Goal: Book appointment/travel/reservation

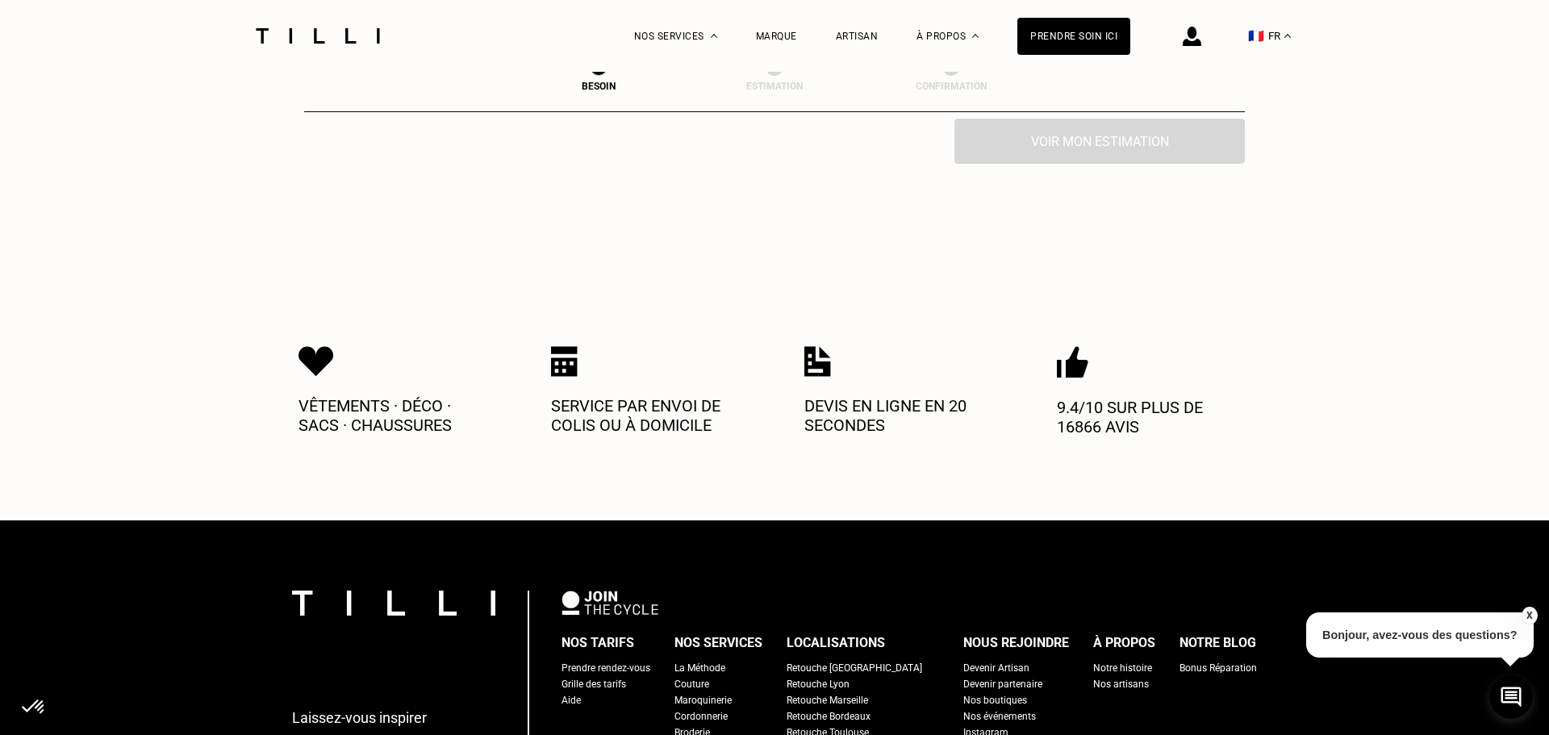
scroll to position [896, 0]
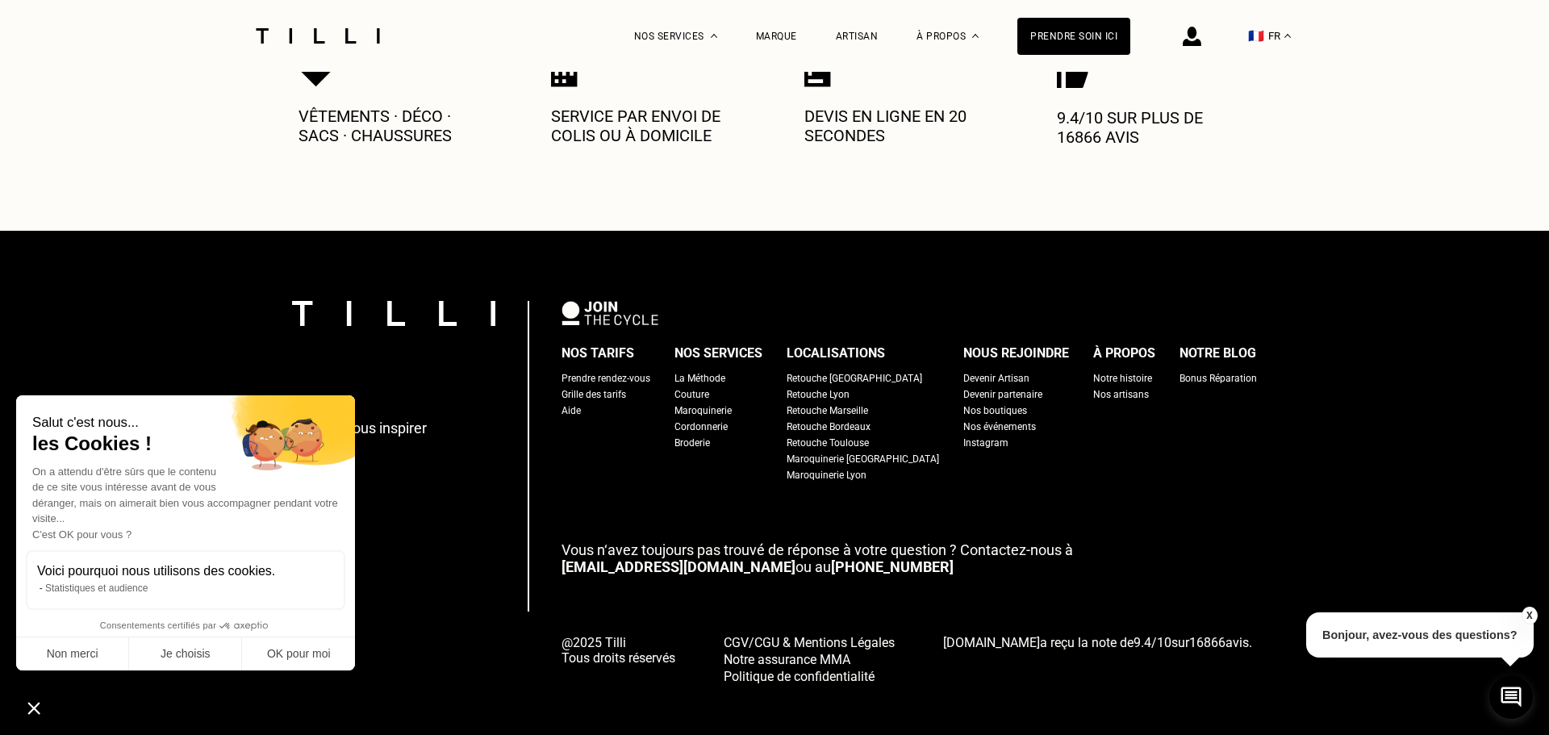
click at [632, 370] on div "Prendre rendez-vous" at bounding box center [605, 378] width 89 height 16
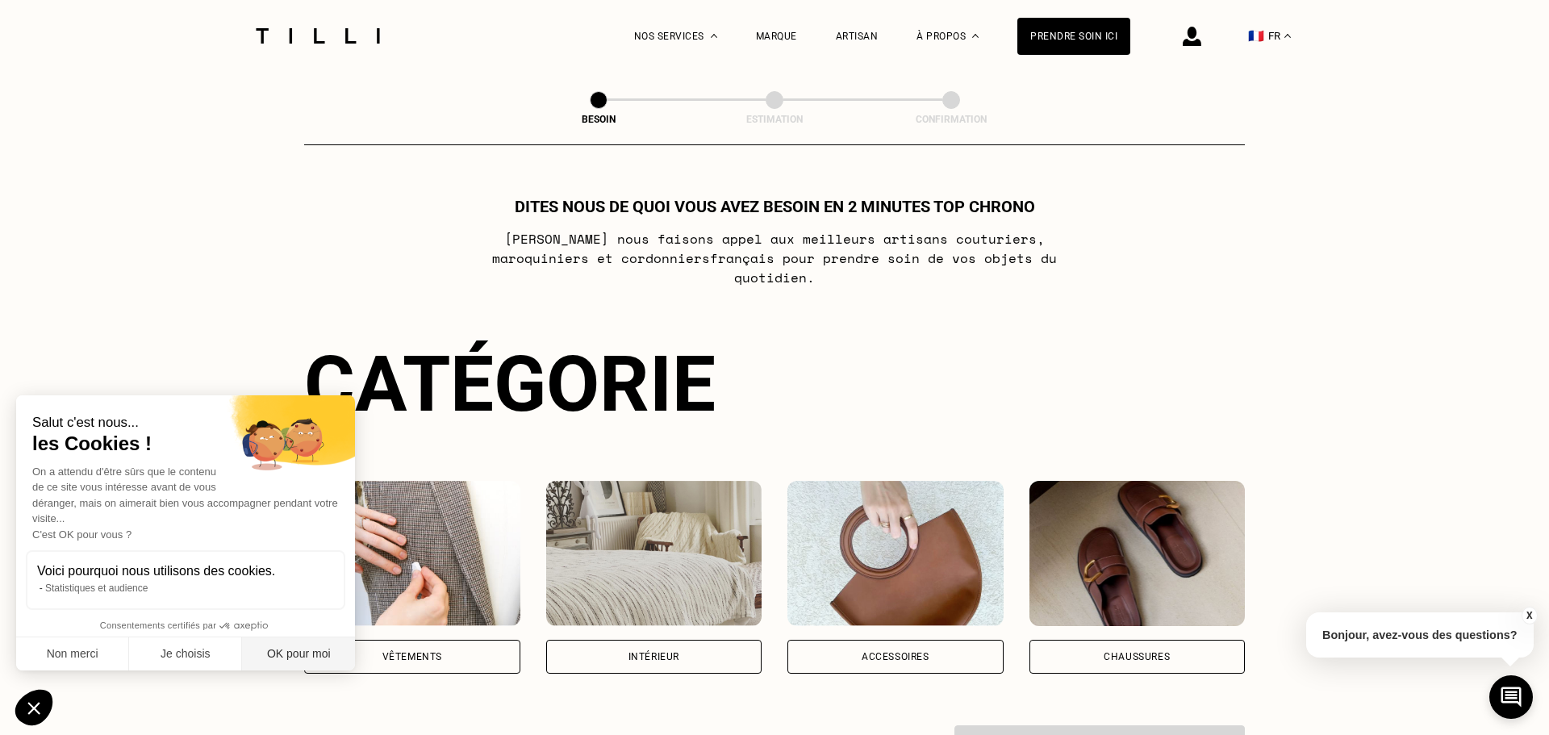
click at [309, 654] on button "OK pour moi" at bounding box center [298, 654] width 113 height 34
checkbox input "true"
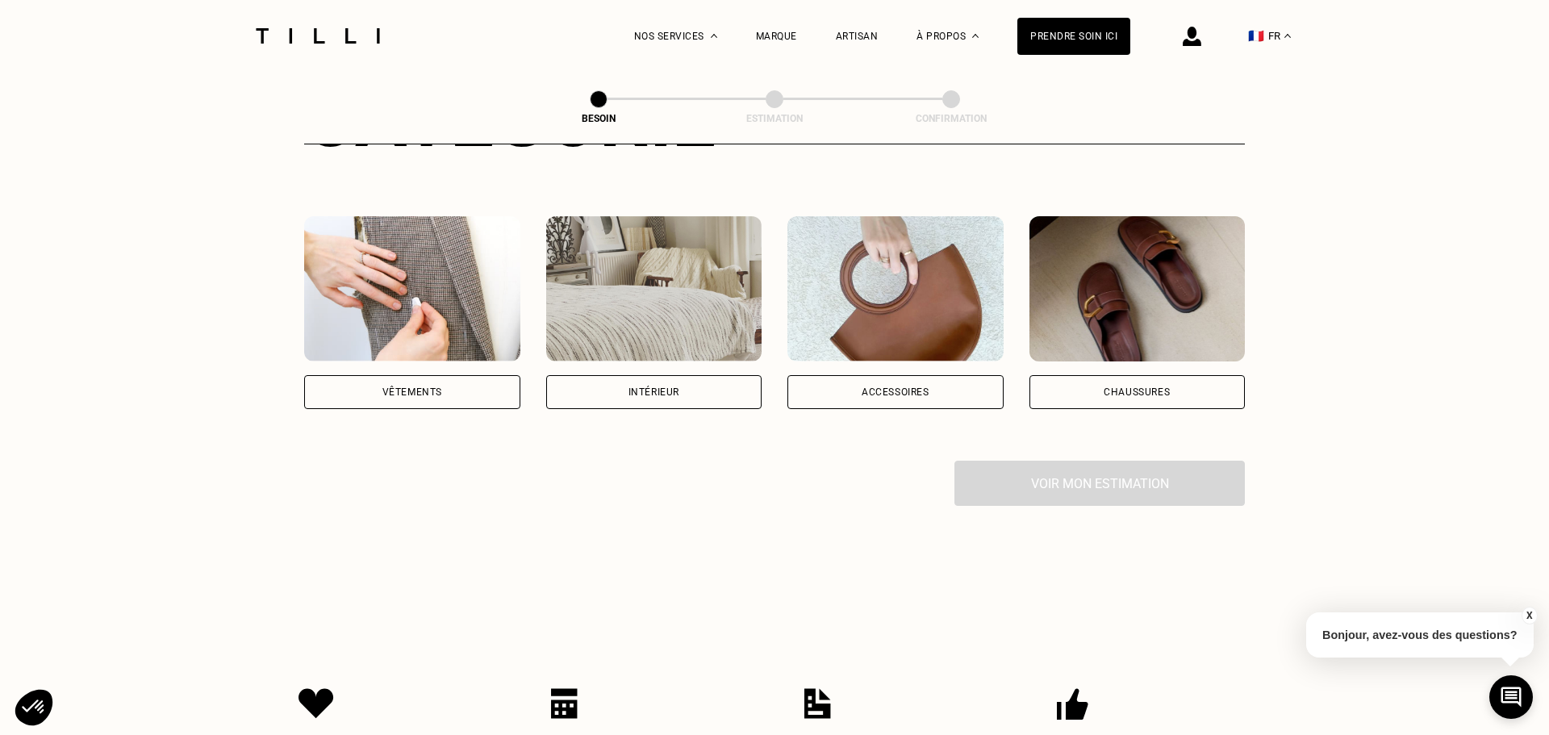
scroll to position [264, 0]
click at [1170, 280] on img at bounding box center [1137, 289] width 216 height 145
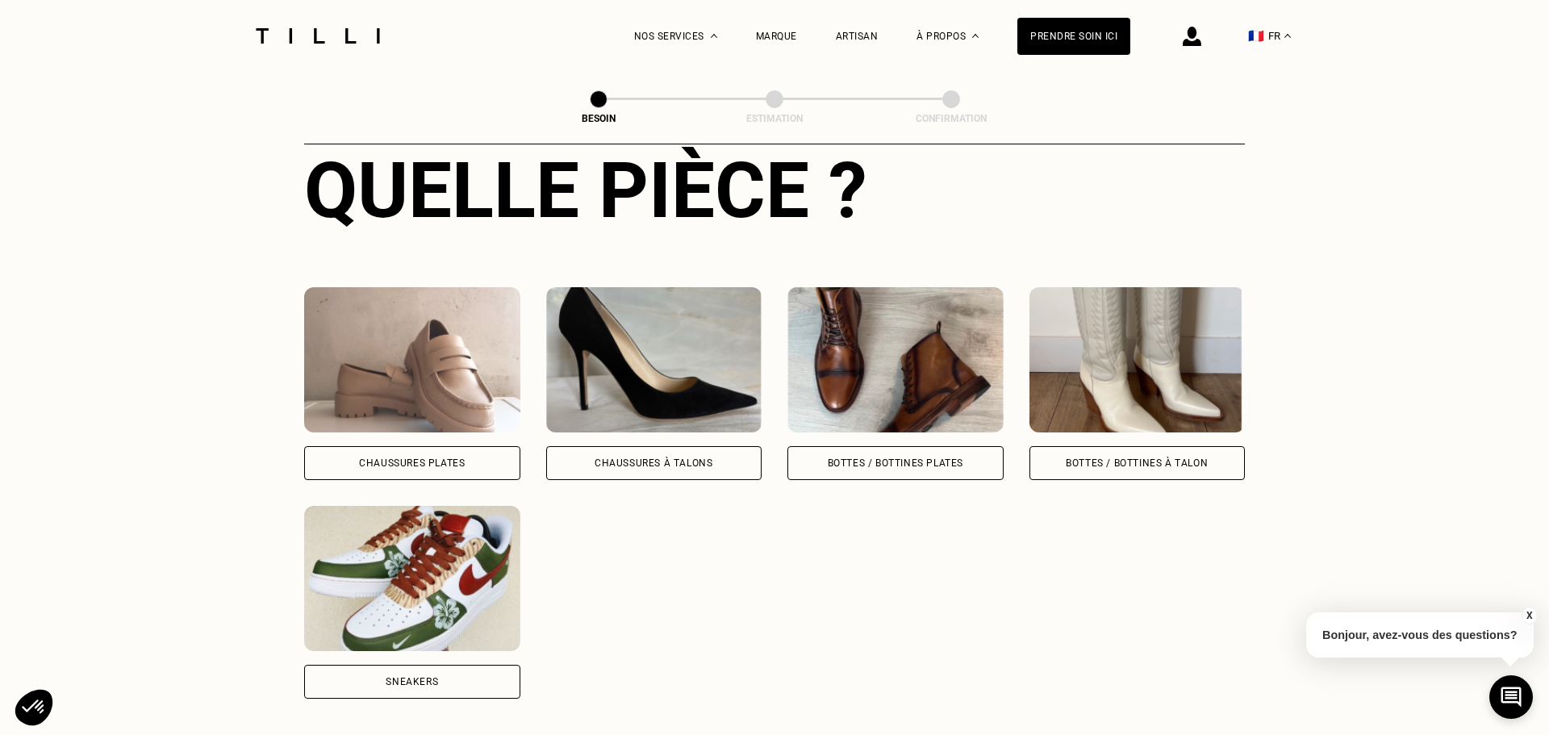
scroll to position [657, 0]
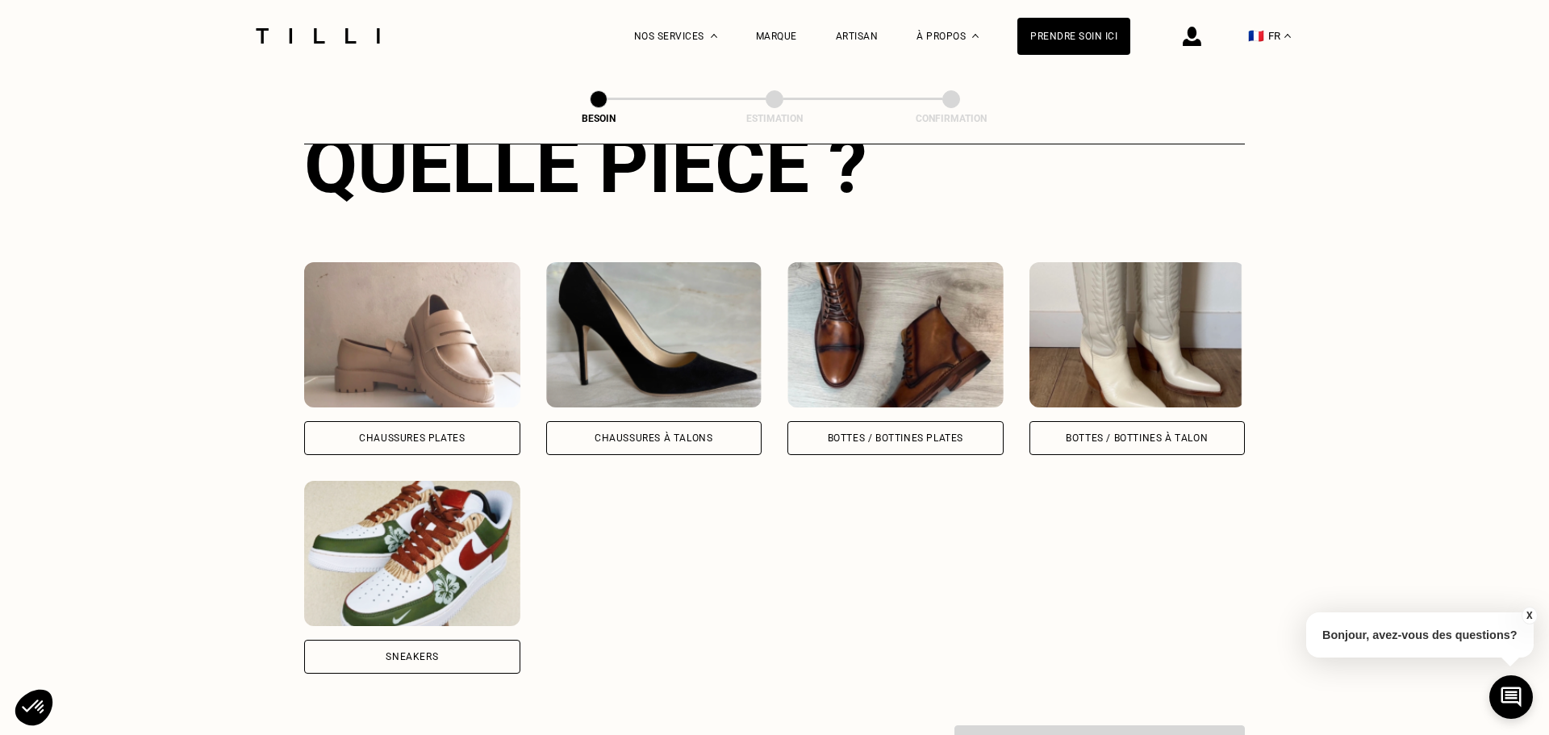
click at [452, 640] on div "Sneakers" at bounding box center [412, 657] width 216 height 34
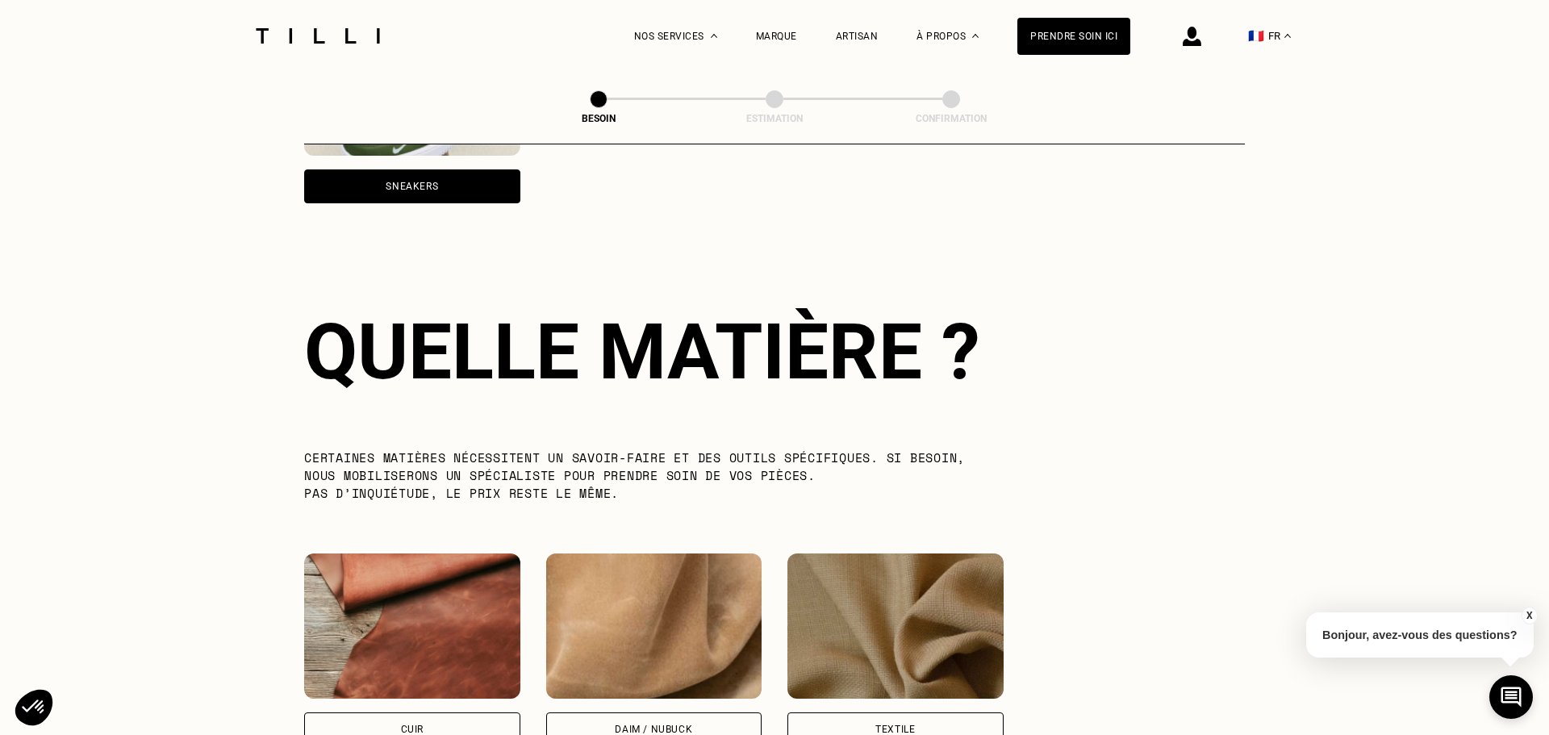
scroll to position [1182, 0]
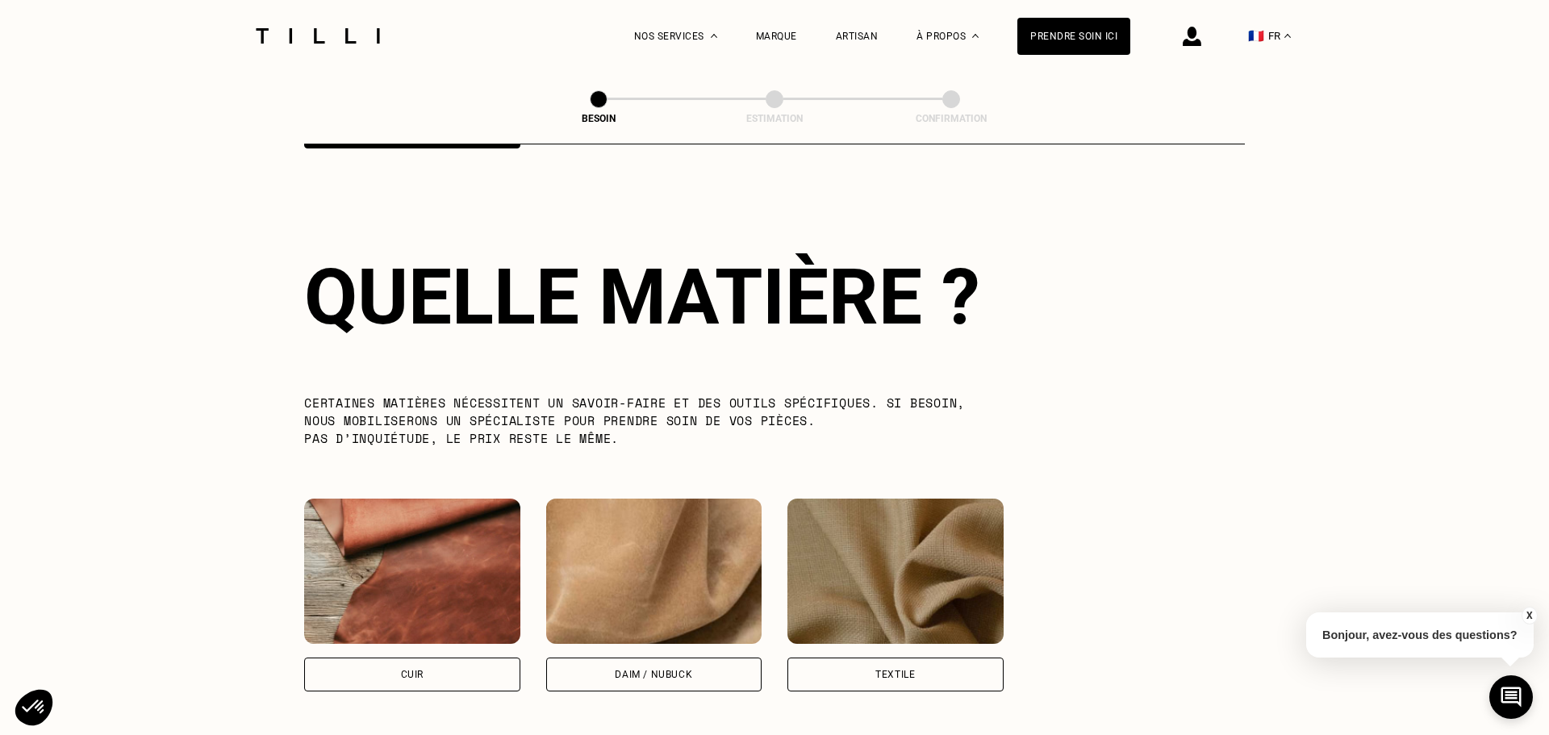
click at [912, 657] on div "Textile" at bounding box center [895, 674] width 216 height 34
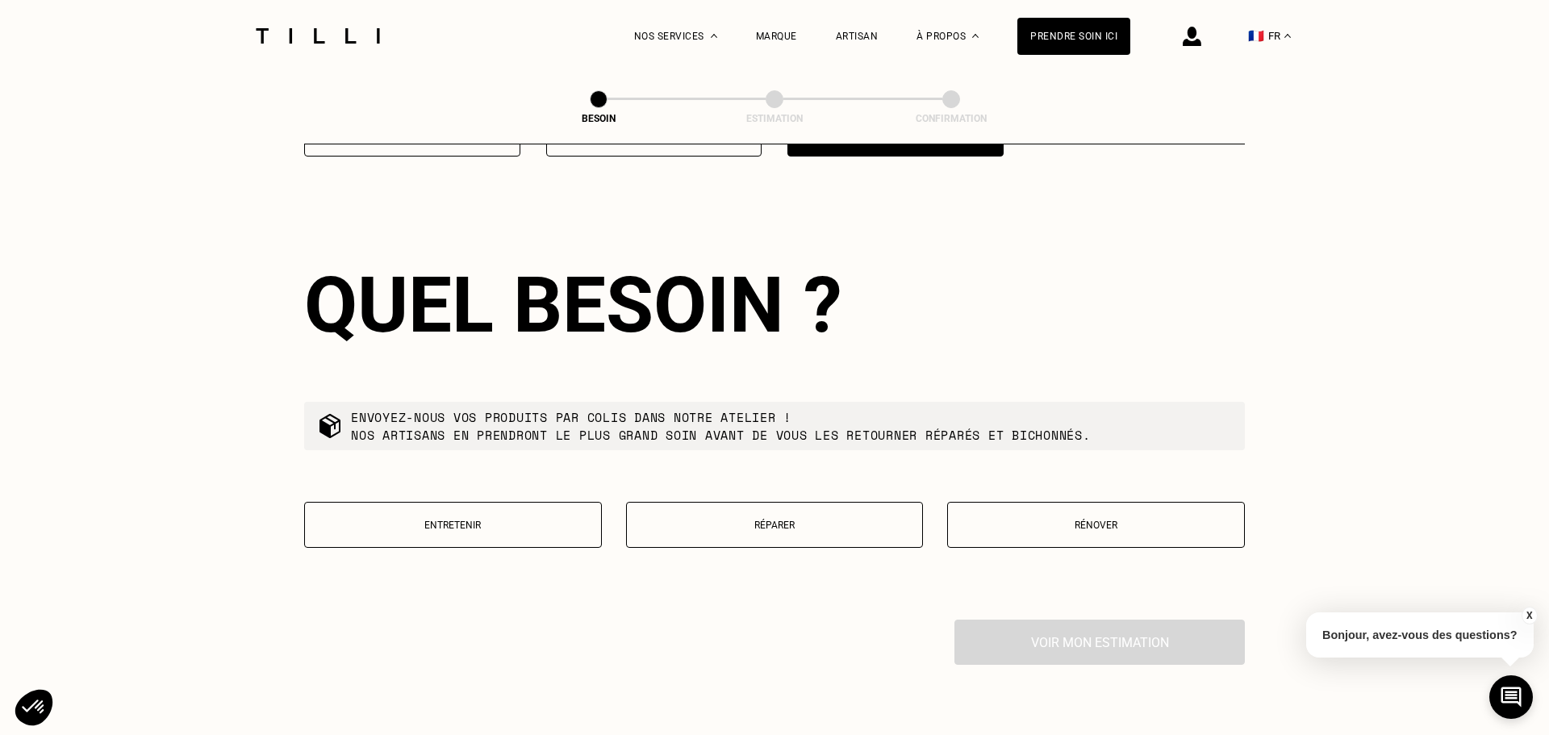
scroll to position [1724, 0]
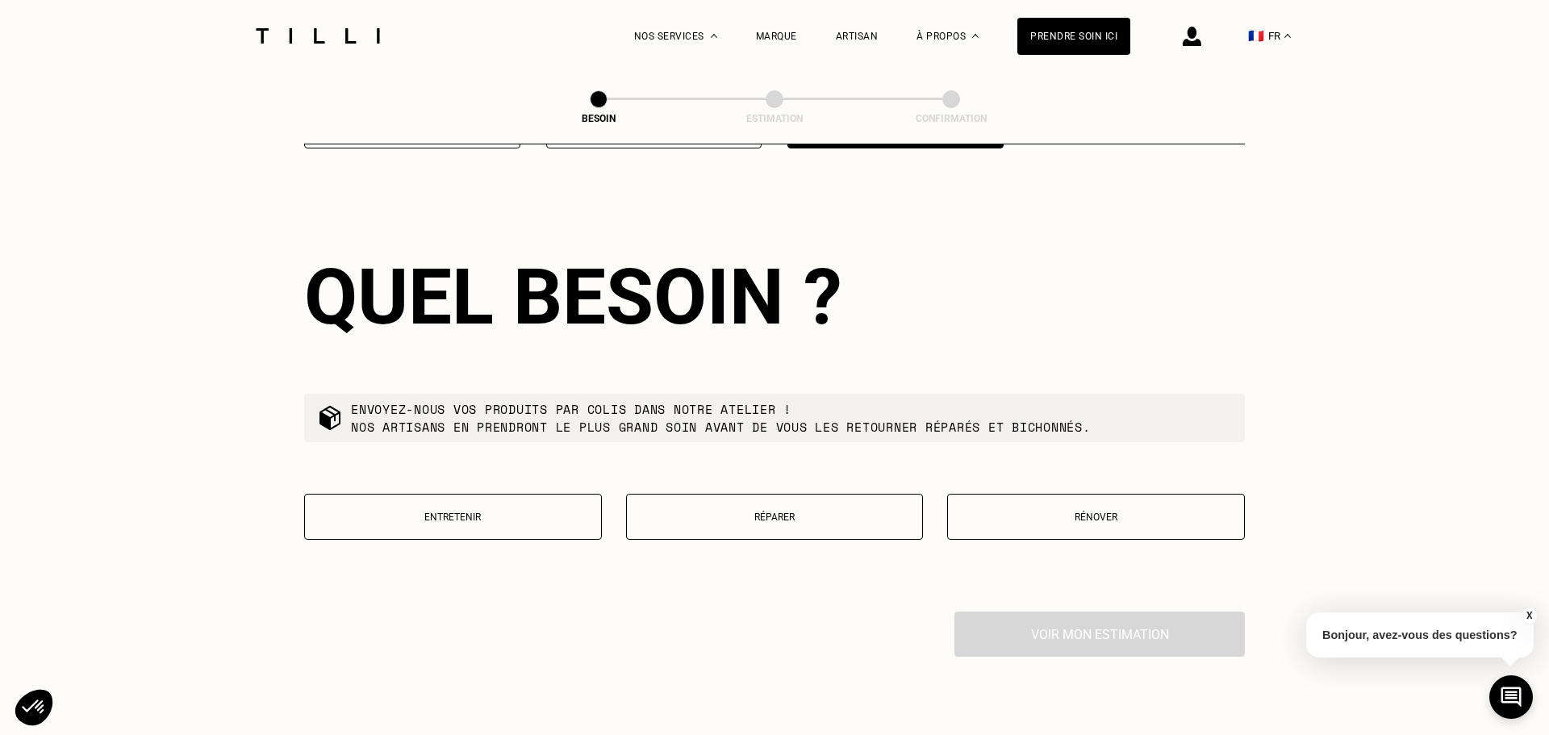
click at [1089, 509] on button "Rénover" at bounding box center [1096, 517] width 298 height 46
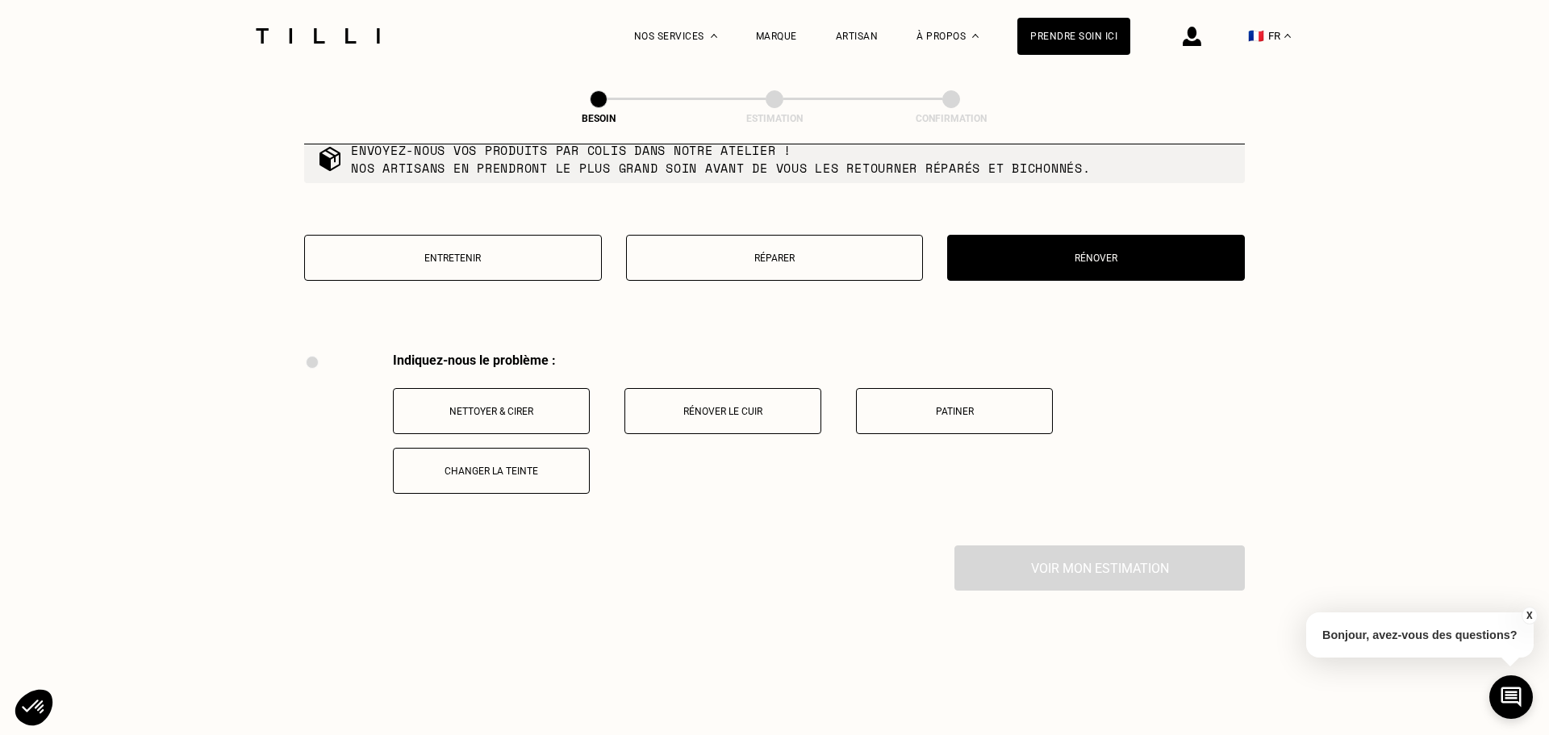
scroll to position [1954, 0]
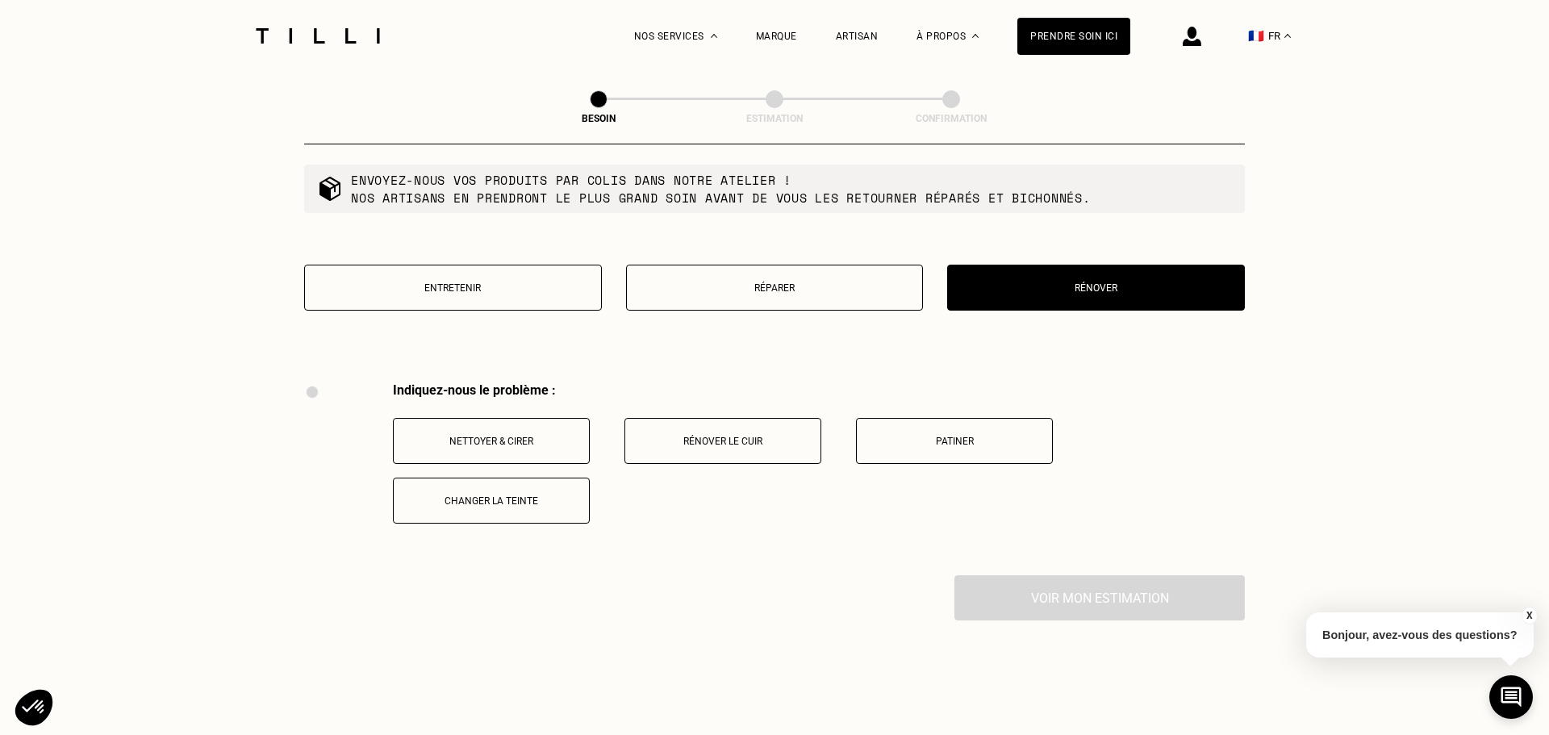
click at [671, 278] on button "Réparer" at bounding box center [775, 288] width 298 height 46
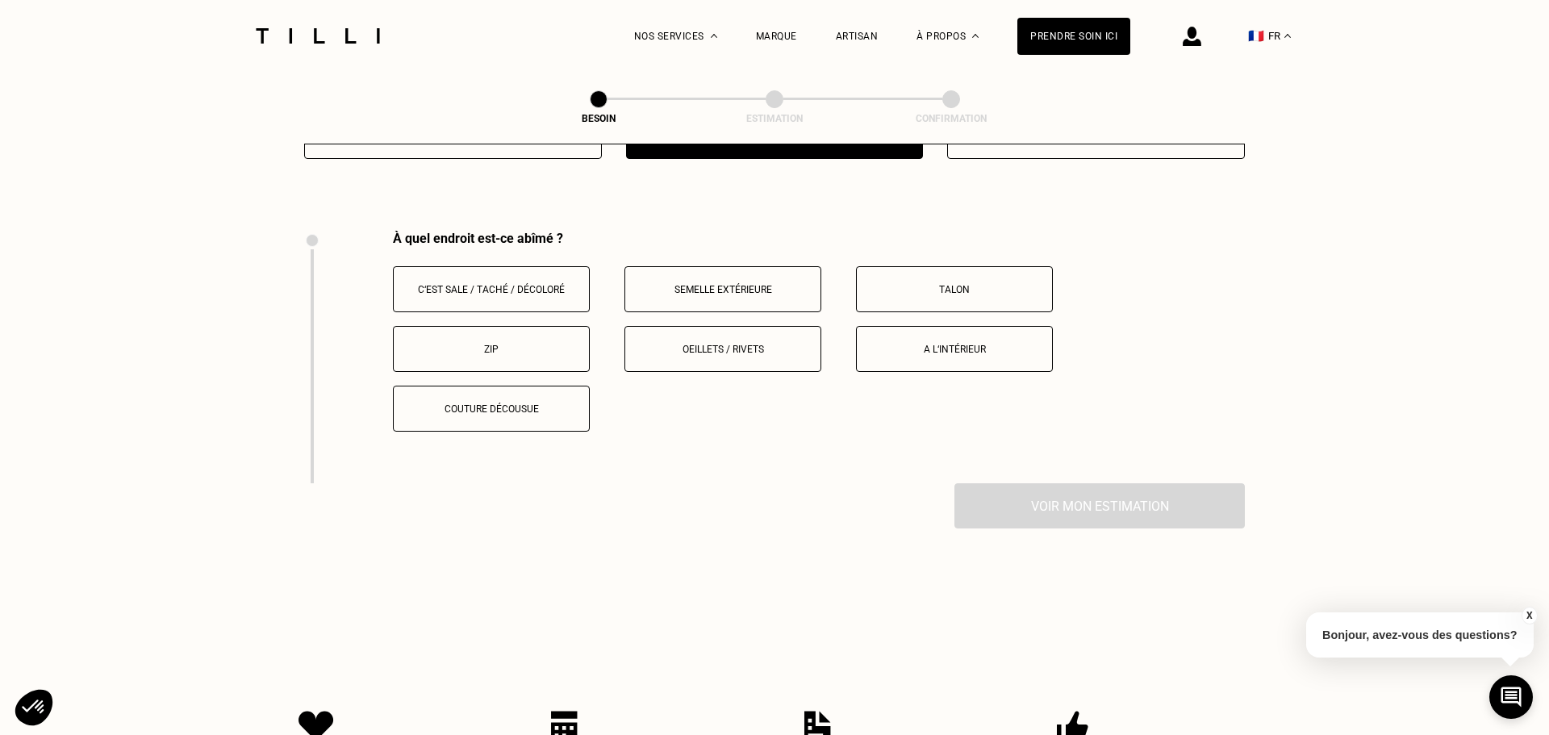
scroll to position [2136, 0]
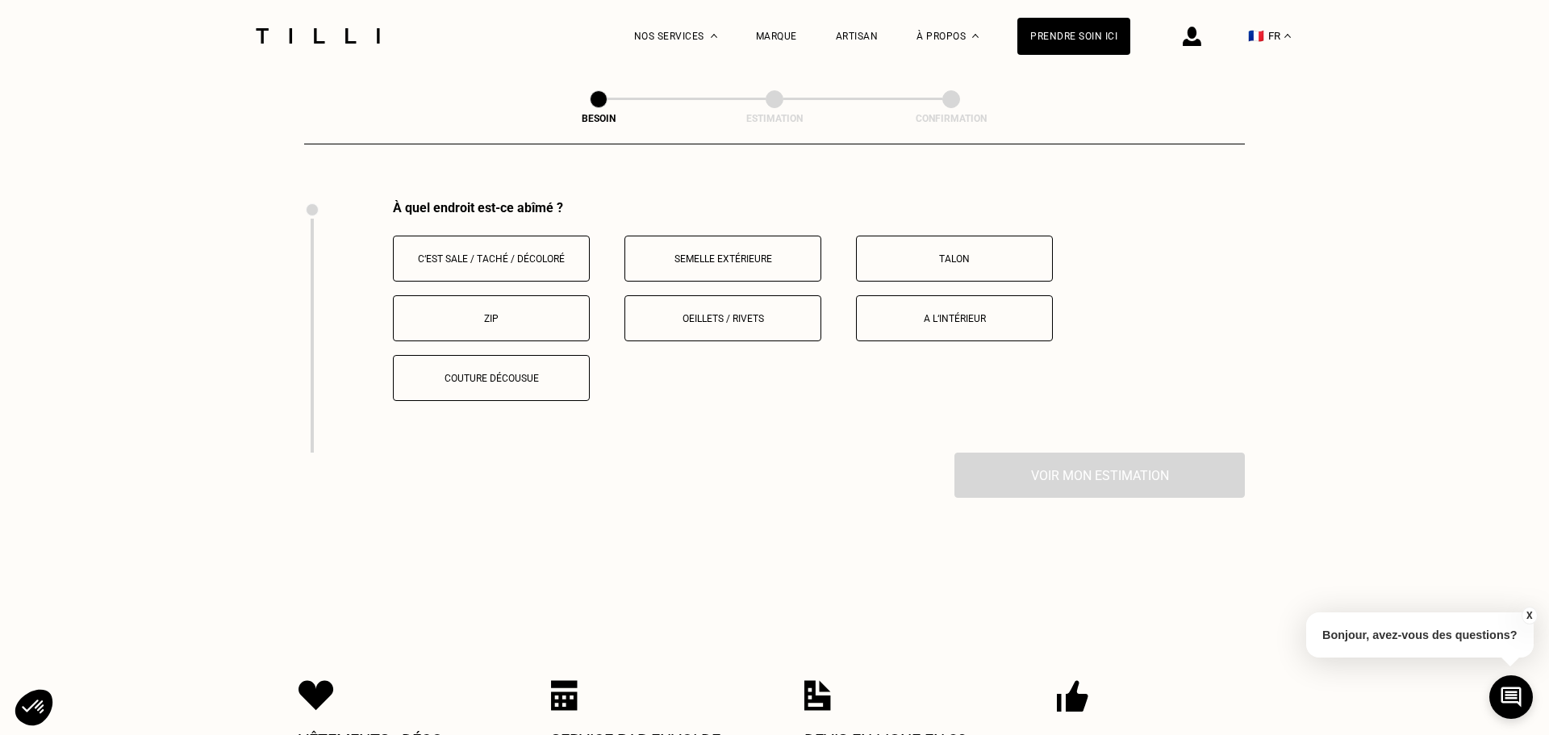
click at [736, 253] on p "Semelle extérieure" at bounding box center [722, 258] width 179 height 11
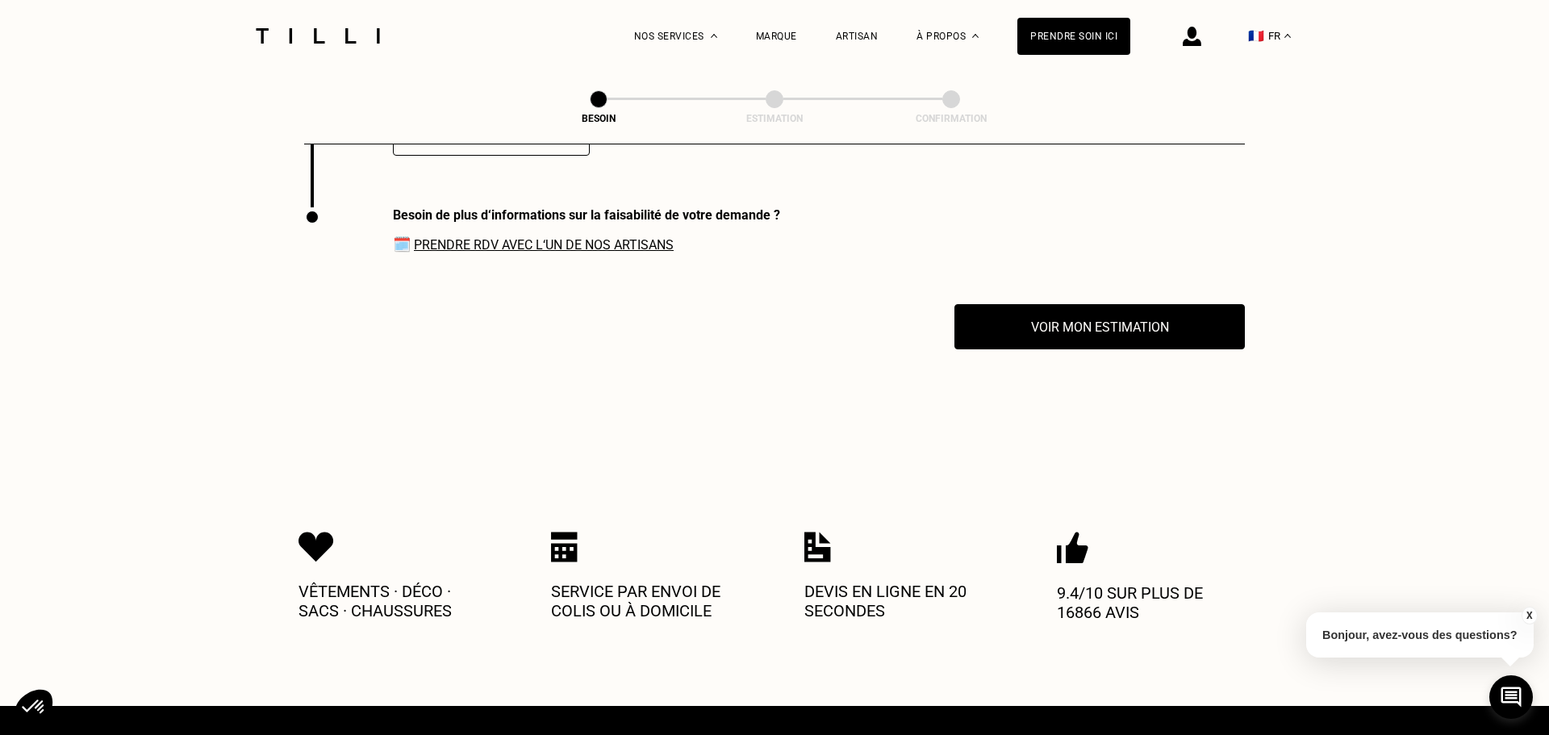
scroll to position [2388, 0]
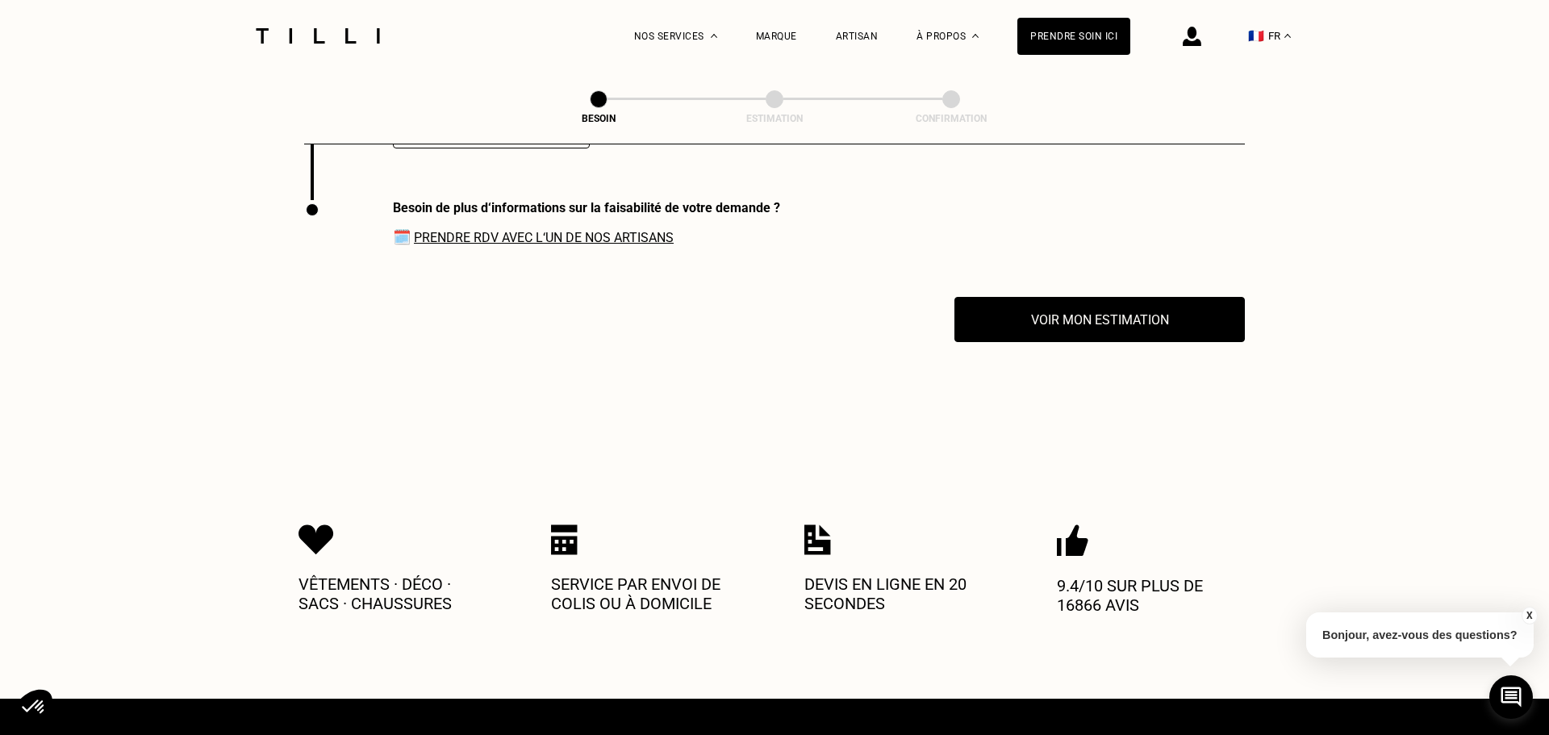
click at [573, 230] on link "Prendre RDV avec l‘un de nos artisans" at bounding box center [544, 237] width 260 height 15
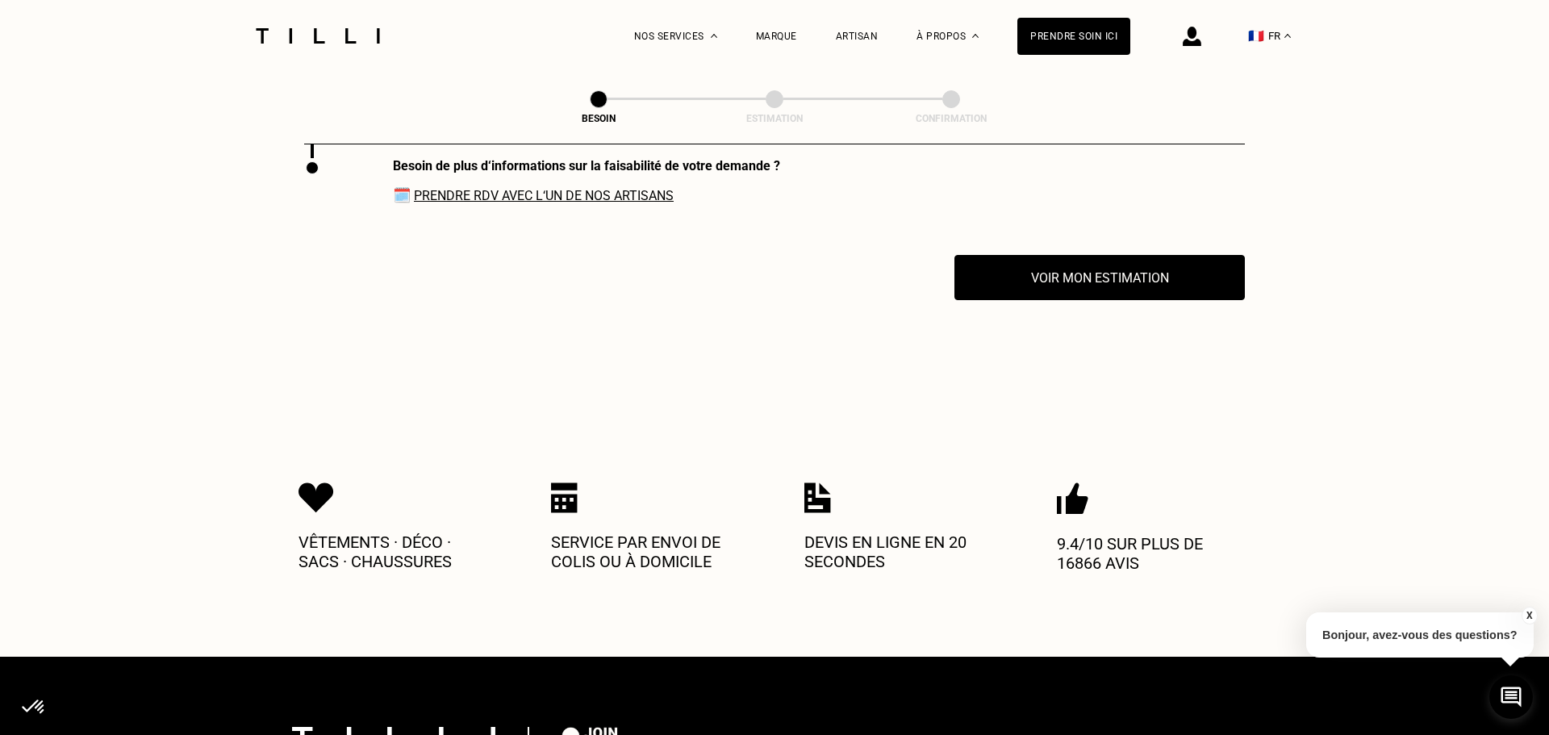
scroll to position [0, 0]
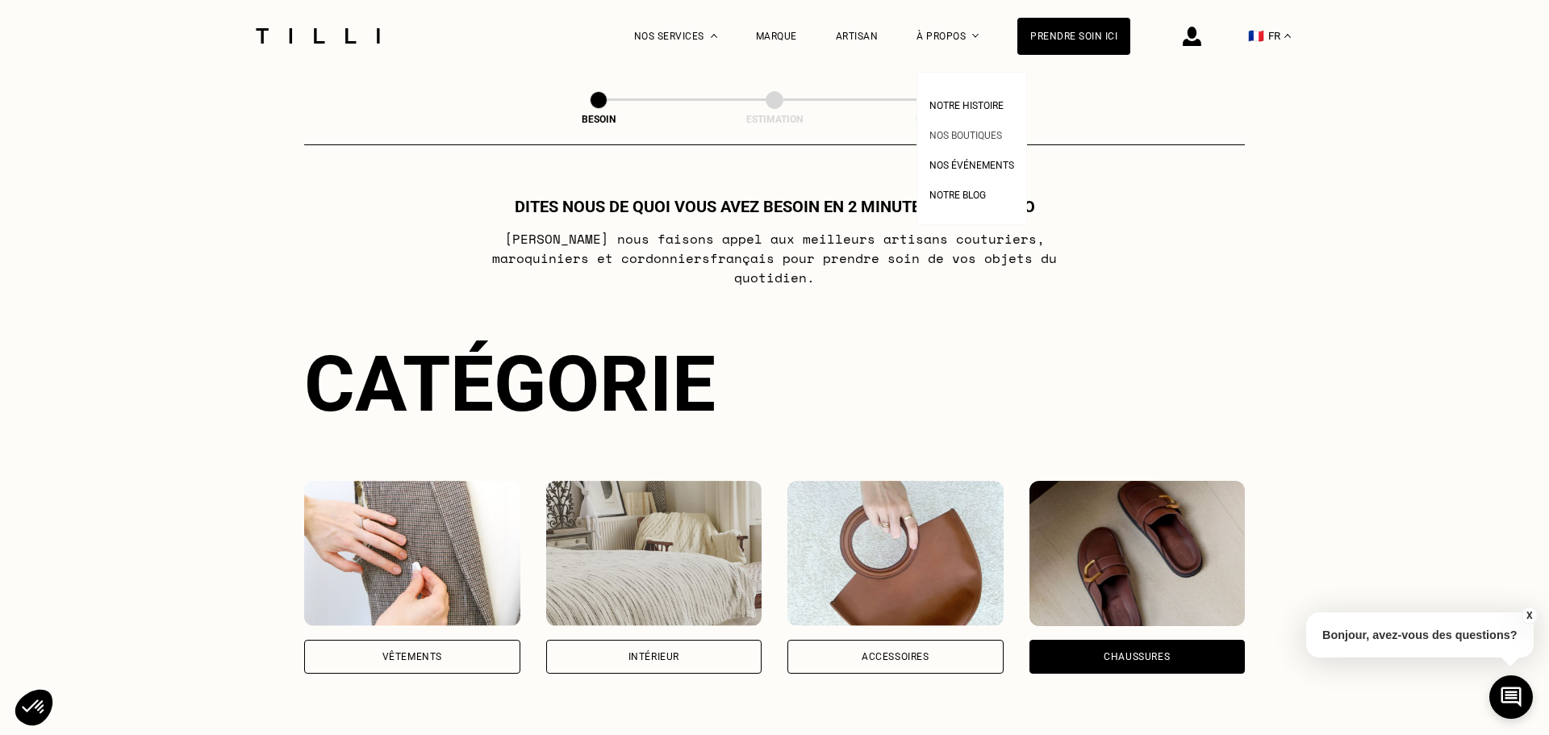
click at [967, 139] on span "Nos boutiques" at bounding box center [965, 135] width 73 height 11
